Goal: Task Accomplishment & Management: Complete application form

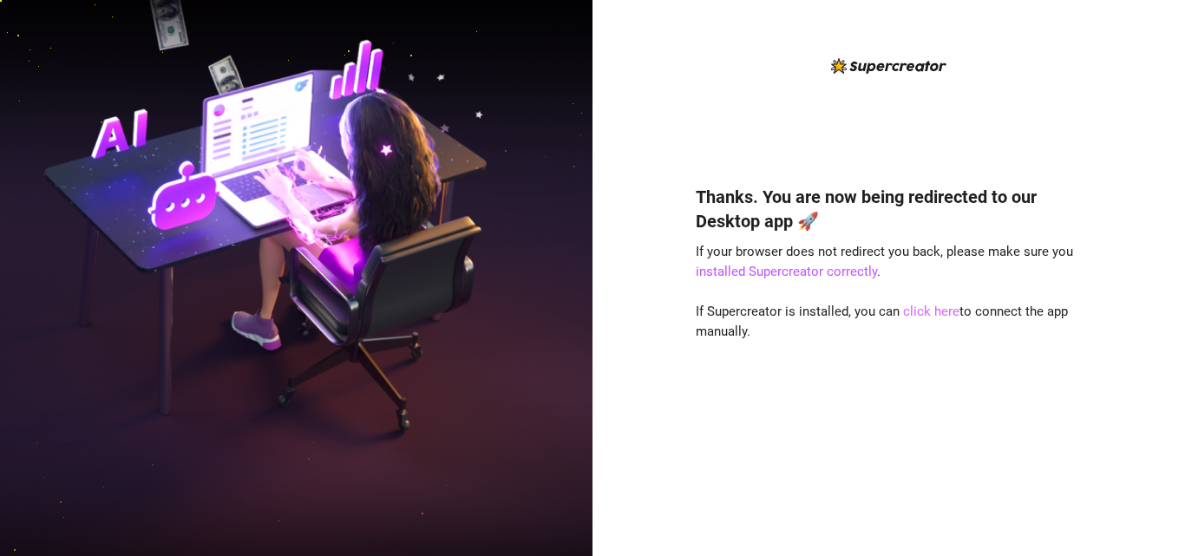
click at [939, 311] on link "click here" at bounding box center [931, 312] width 56 height 16
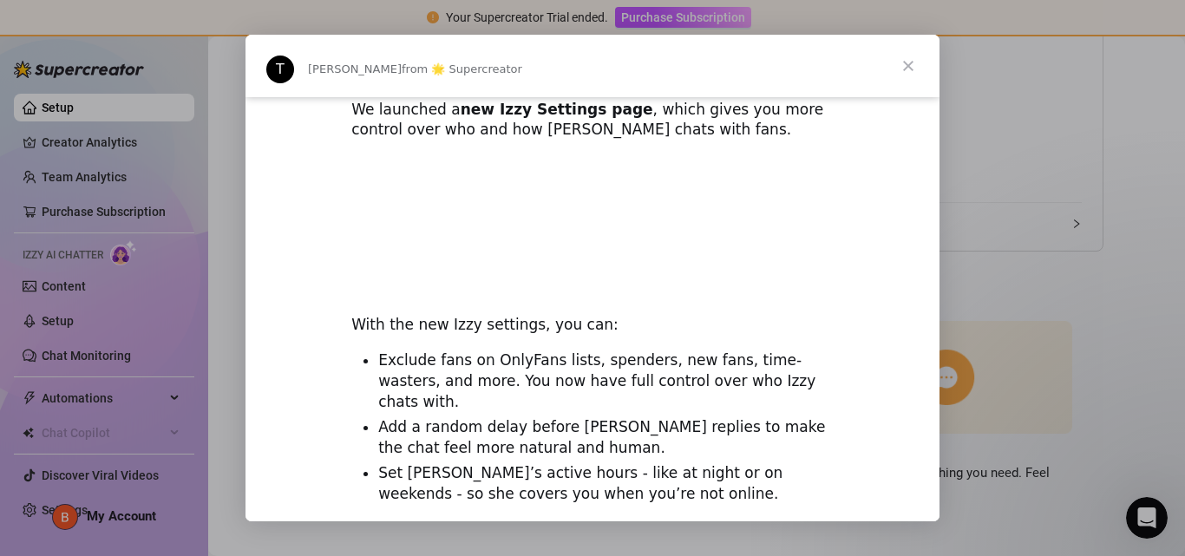
scroll to position [694, 0]
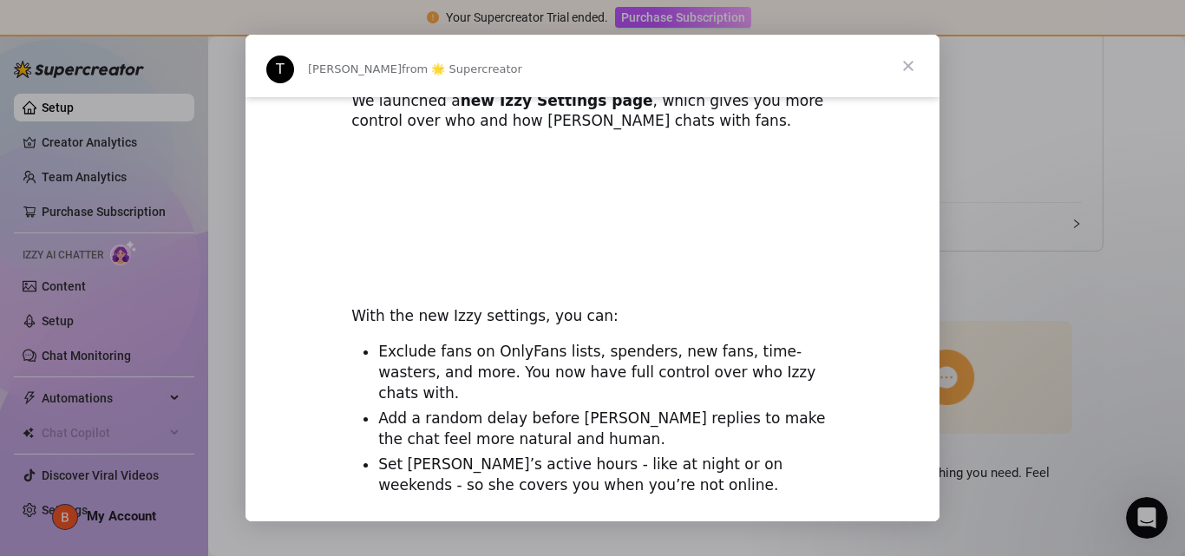
click at [903, 60] on span "Close" at bounding box center [908, 66] width 62 height 62
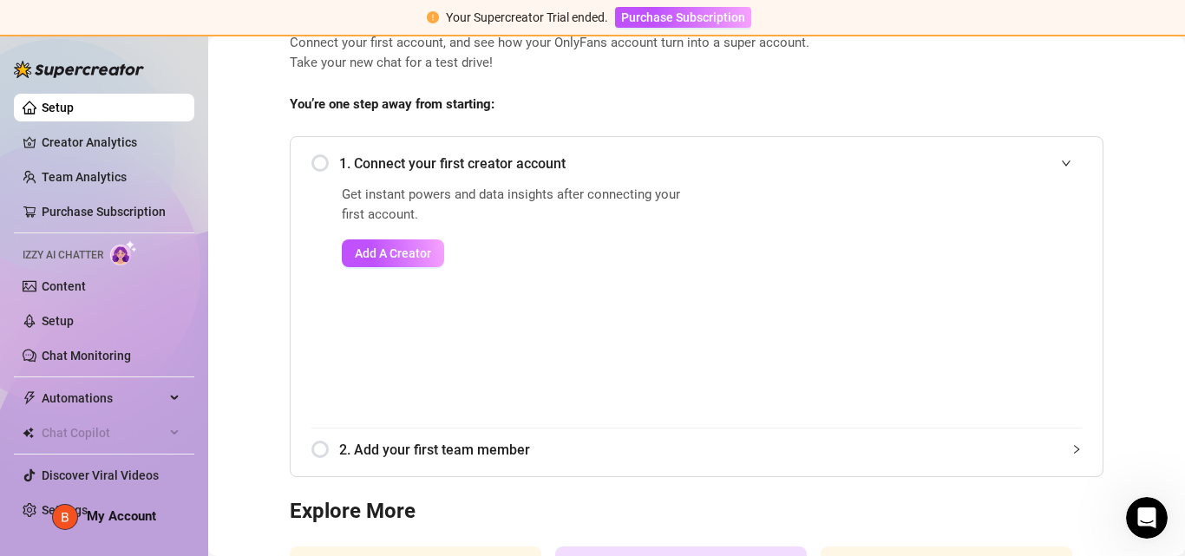
scroll to position [0, 0]
